Goal: Information Seeking & Learning: Learn about a topic

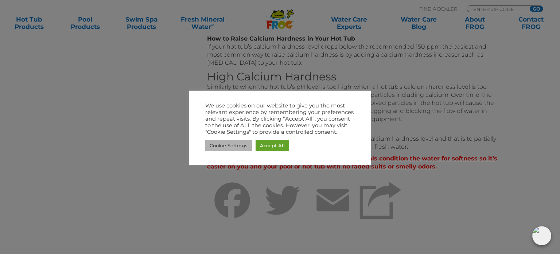
click at [226, 143] on link "Cookie Settings" at bounding box center [228, 145] width 47 height 11
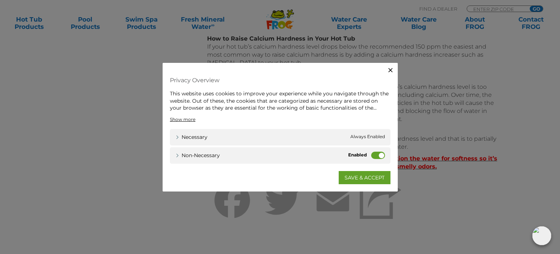
click at [376, 153] on label "Non-necessary" at bounding box center [378, 154] width 14 height 7
click at [0, 0] on input "Non-necessary" at bounding box center [0, 0] width 0 height 0
click at [363, 175] on link "SAVE & ACCEPT" at bounding box center [365, 176] width 52 height 13
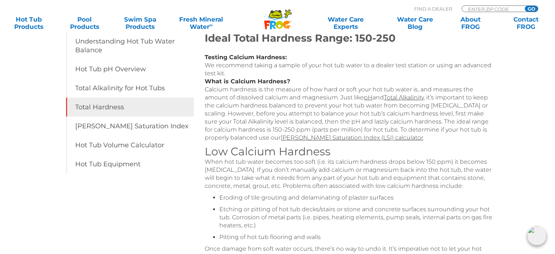
scroll to position [126, 0]
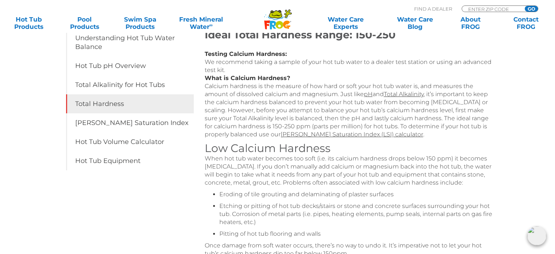
click at [98, 99] on link "Total Hardness" at bounding box center [130, 103] width 128 height 19
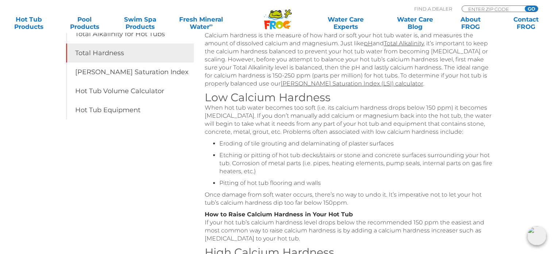
scroll to position [179, 0]
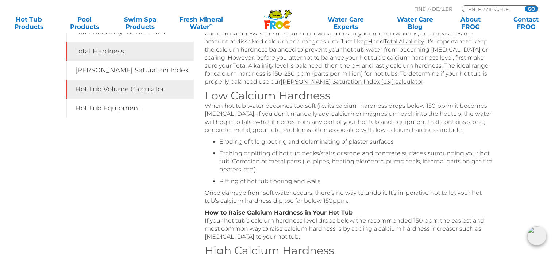
click at [117, 88] on link "Hot Tub Volume Calculator" at bounding box center [130, 89] width 128 height 19
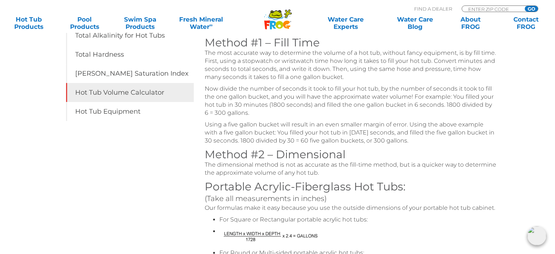
scroll to position [177, 0]
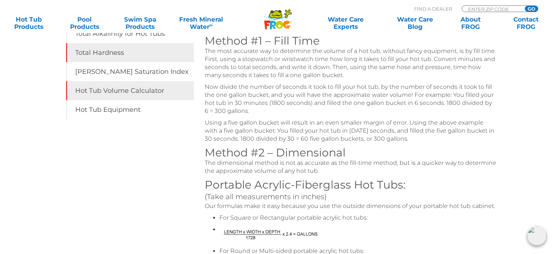
click at [112, 51] on link "Total Hardness" at bounding box center [130, 52] width 128 height 19
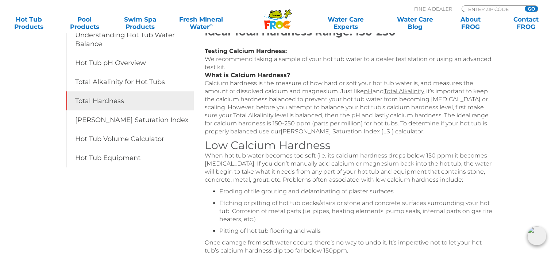
scroll to position [134, 0]
